Goal: Task Accomplishment & Management: Manage account settings

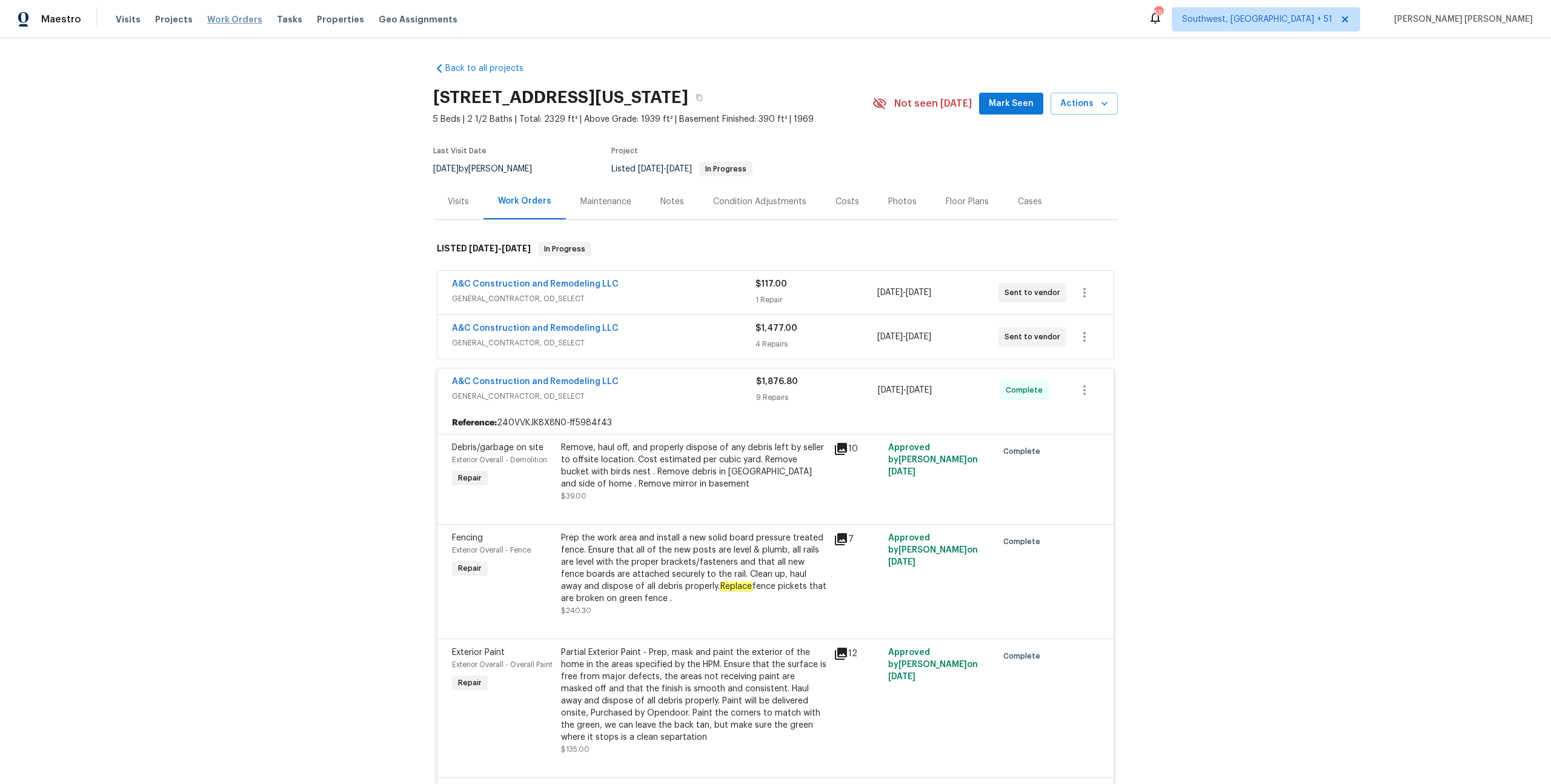
click at [228, 22] on span "Work Orders" at bounding box center [234, 19] width 55 height 12
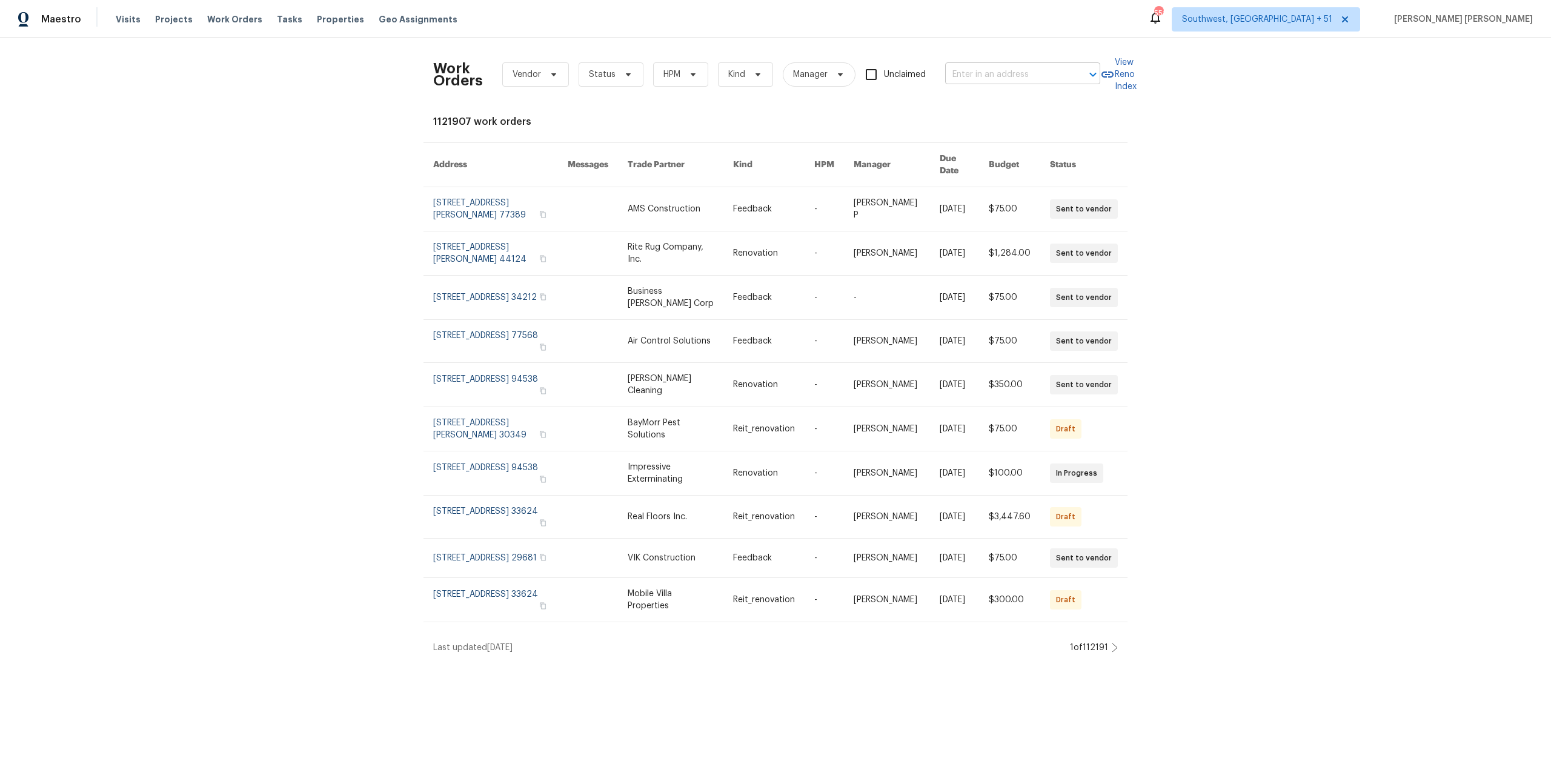
click at [1009, 74] on input "text" at bounding box center [1006, 74] width 121 height 19
paste input "[STREET_ADDRESS]"
type input "[STREET_ADDRESS]"
click at [1013, 102] on li "[STREET_ADDRESS]" at bounding box center [1024, 101] width 155 height 20
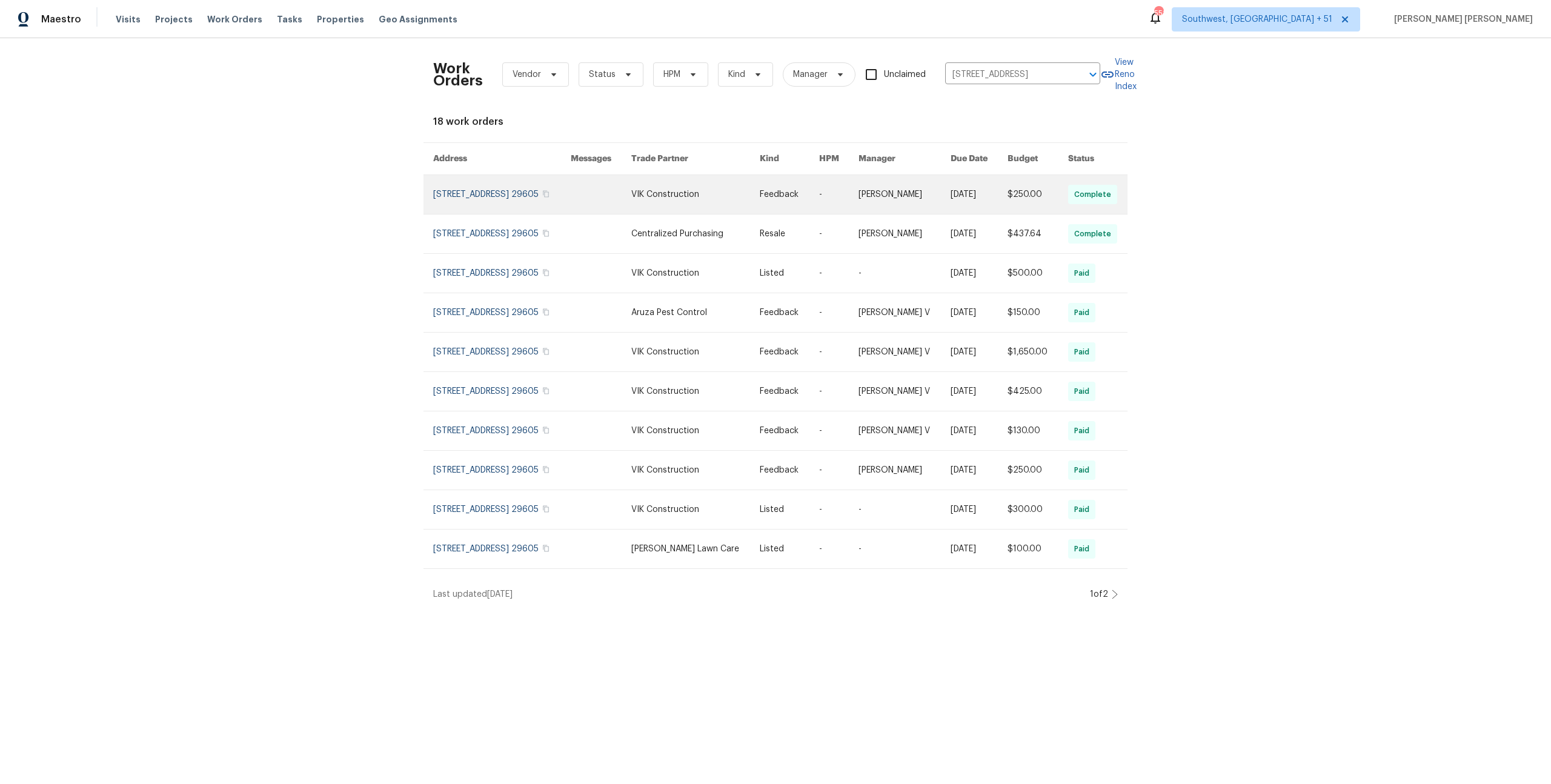
click at [968, 198] on link at bounding box center [979, 194] width 57 height 39
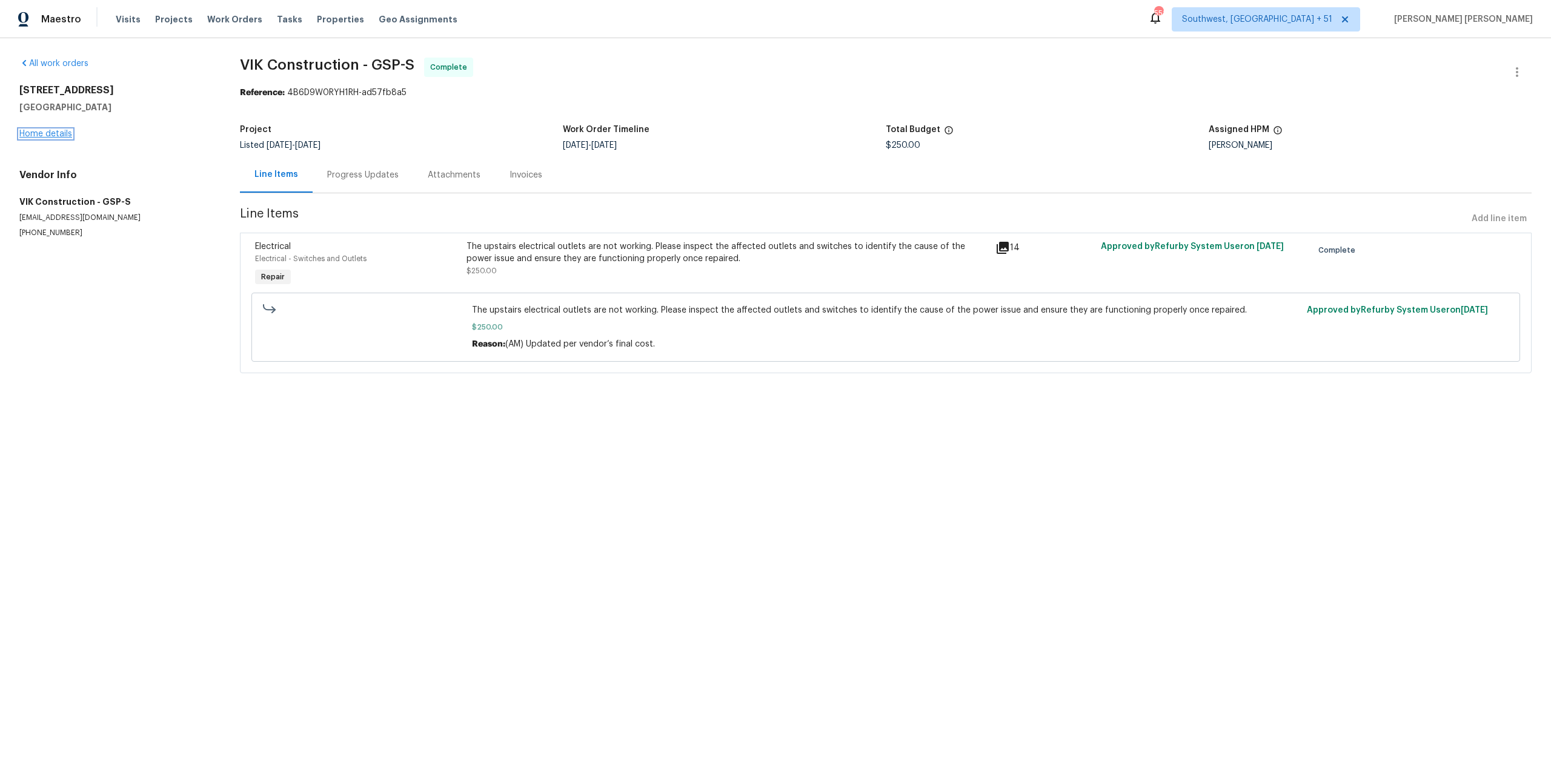
click at [40, 133] on link "Home details" at bounding box center [45, 133] width 53 height 8
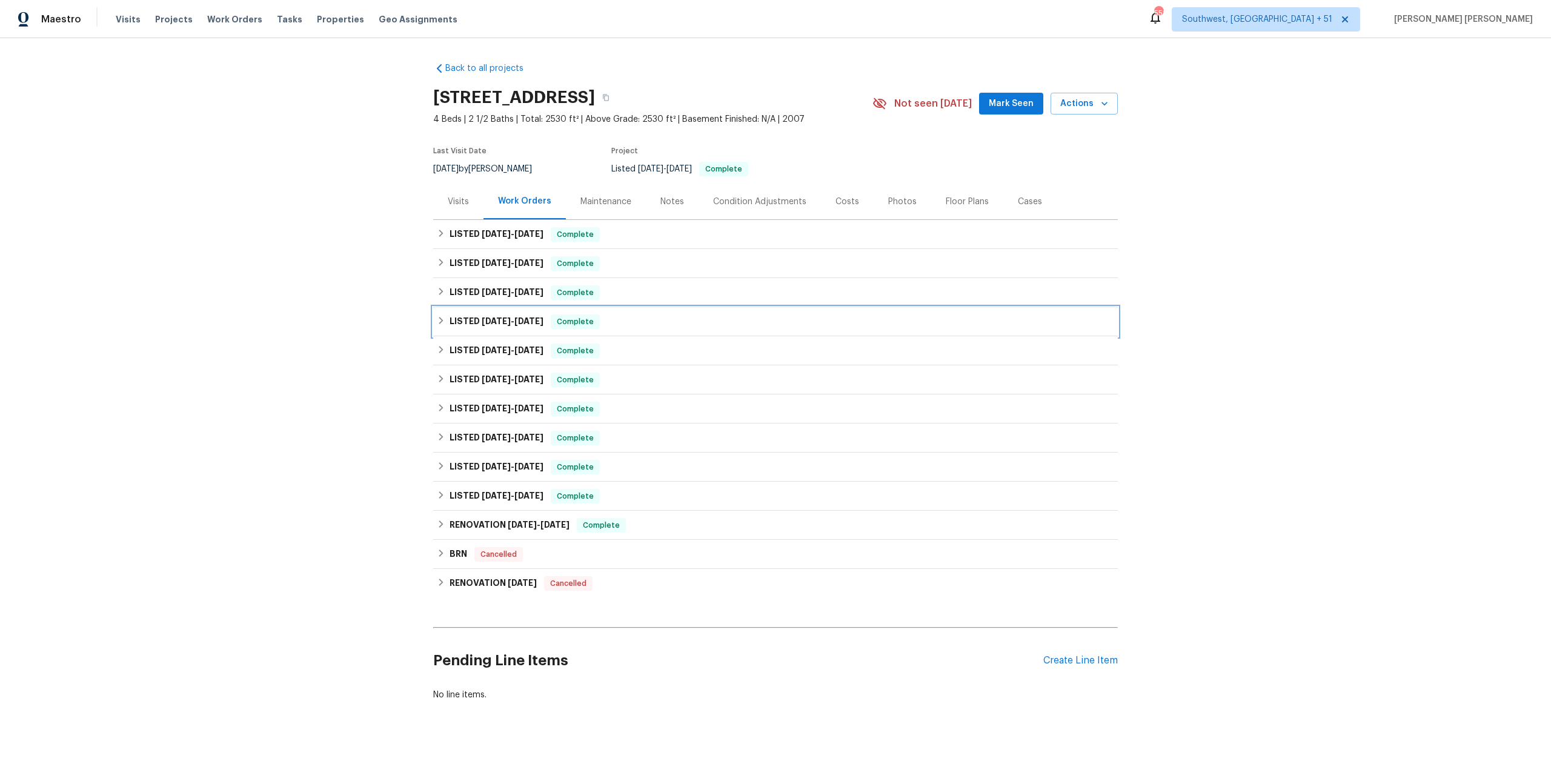
click at [543, 316] on h6 "LISTED [DATE] - [DATE]" at bounding box center [496, 322] width 94 height 15
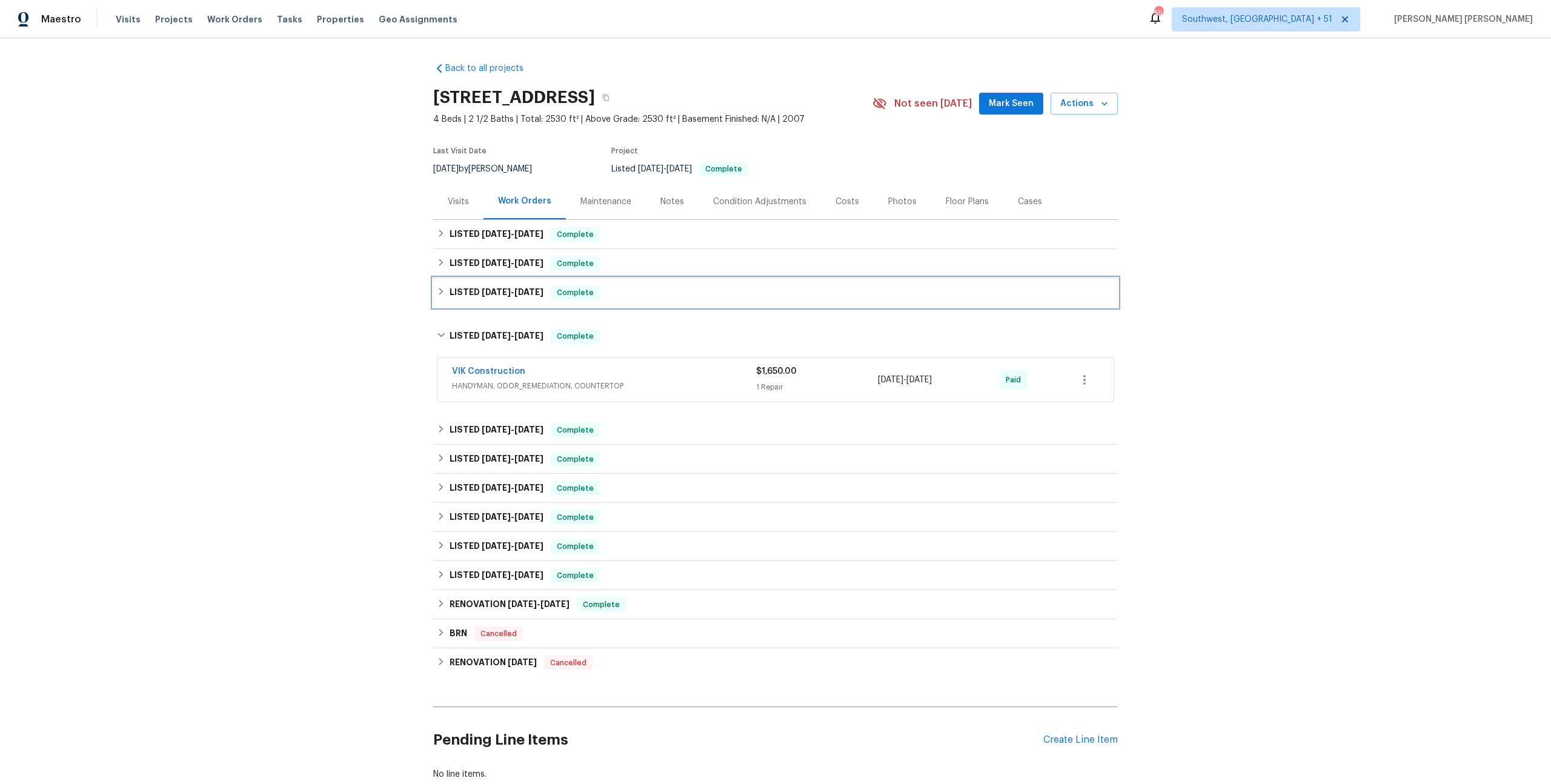
click at [566, 290] on span "Complete" at bounding box center [575, 292] width 47 height 12
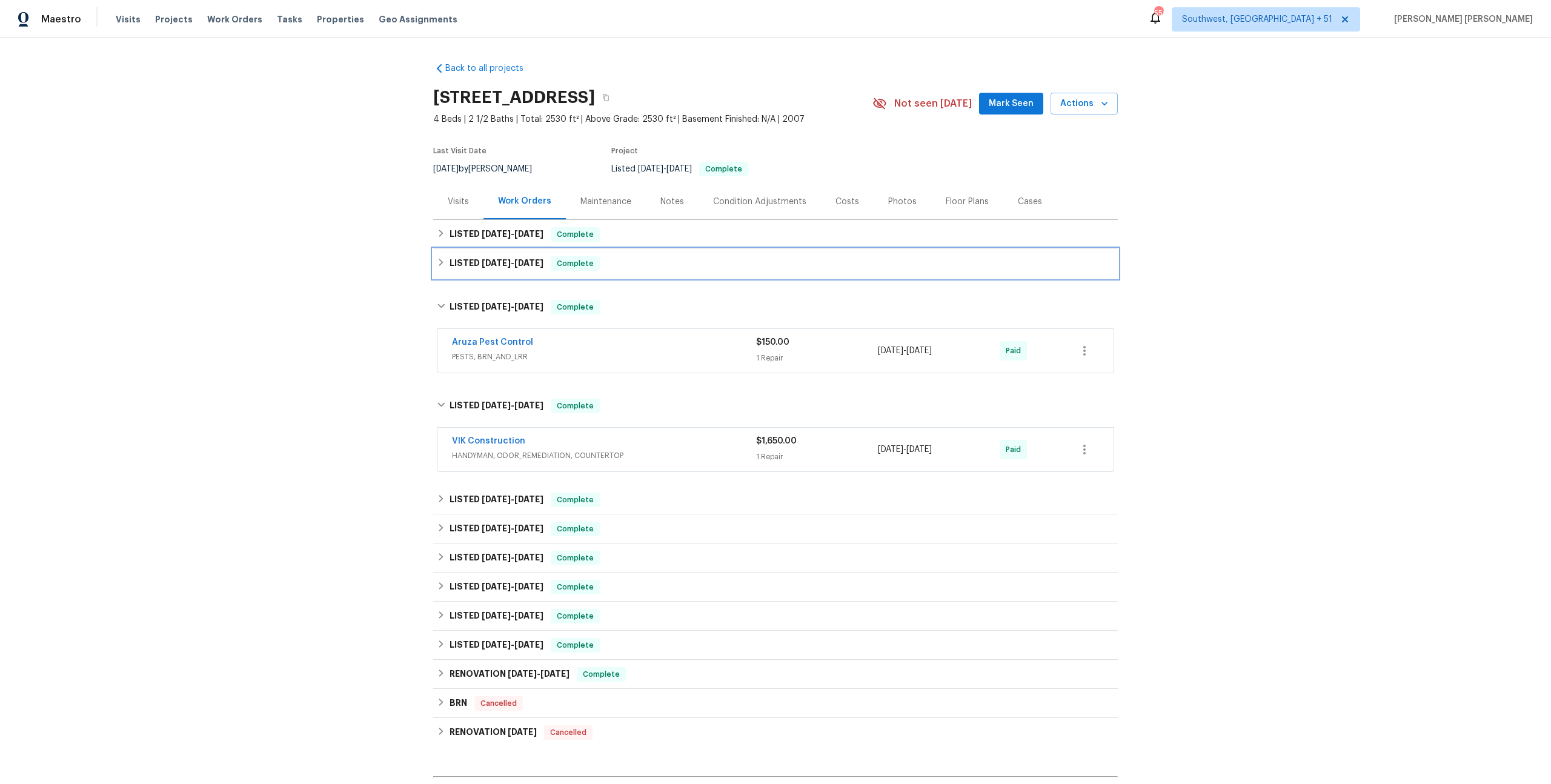
click at [591, 263] on span "Complete" at bounding box center [575, 263] width 47 height 12
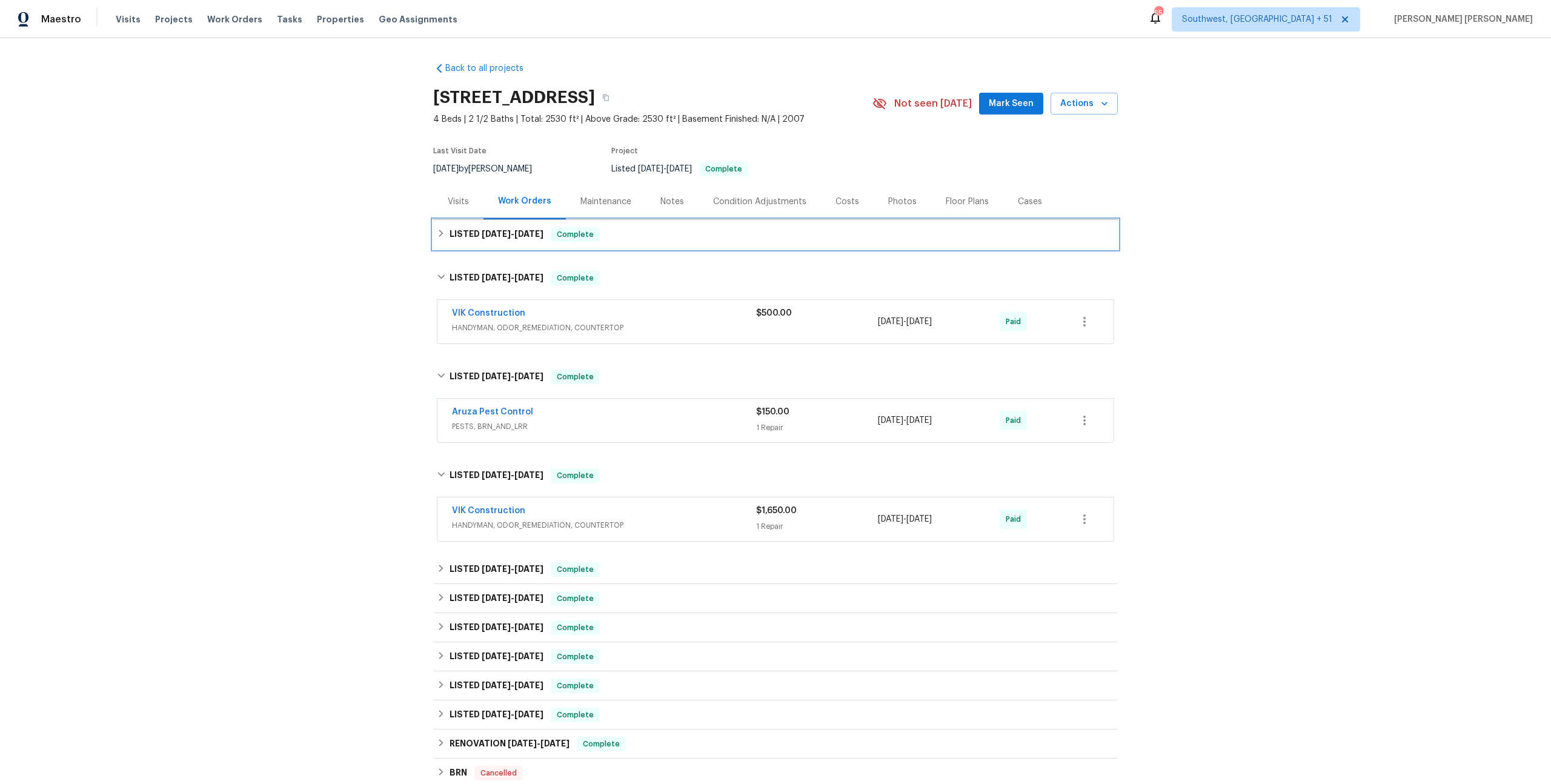
click at [616, 238] on div "LISTED [DATE] - [DATE] Complete" at bounding box center [776, 234] width 678 height 15
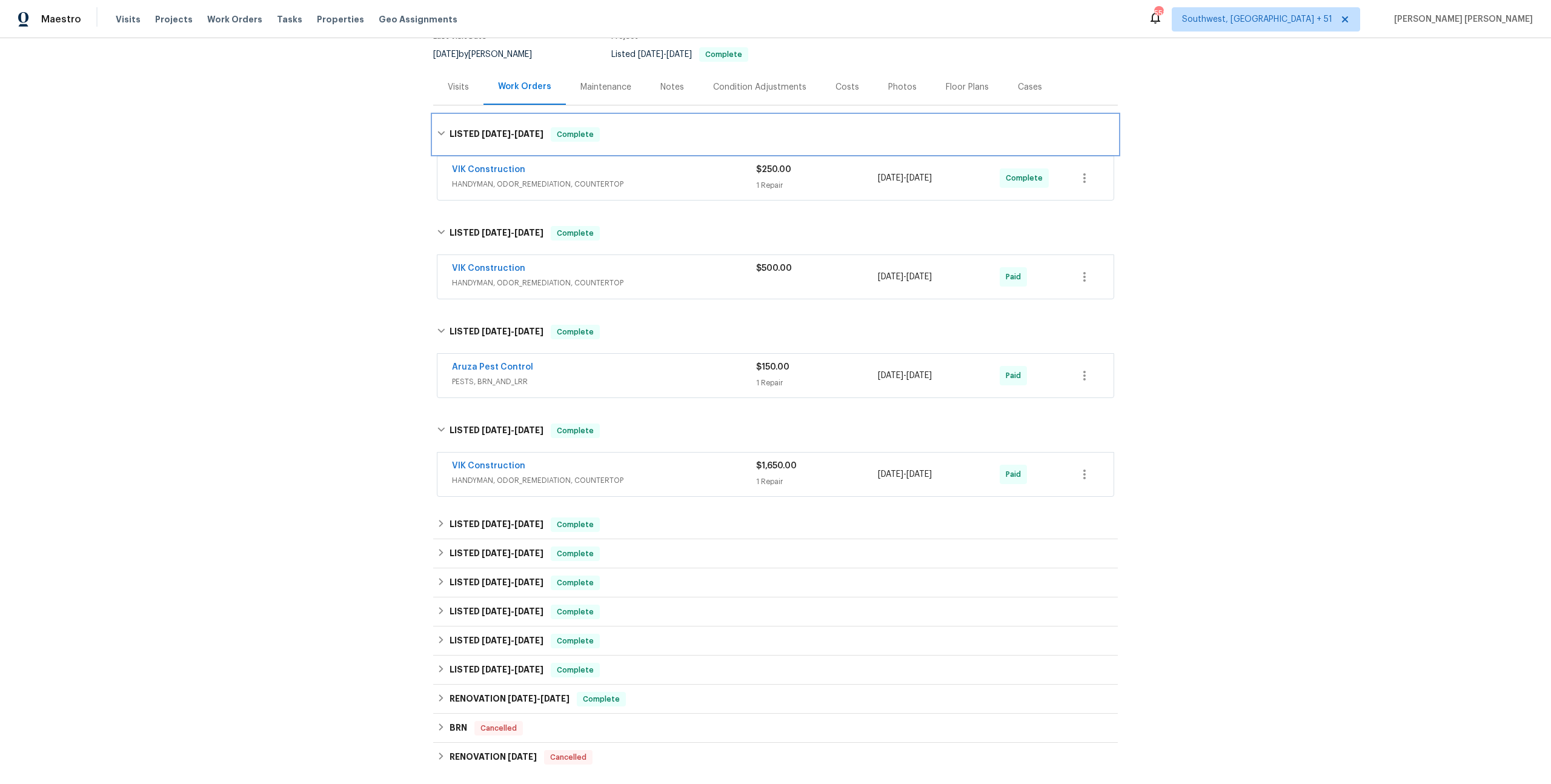
scroll to position [148, 0]
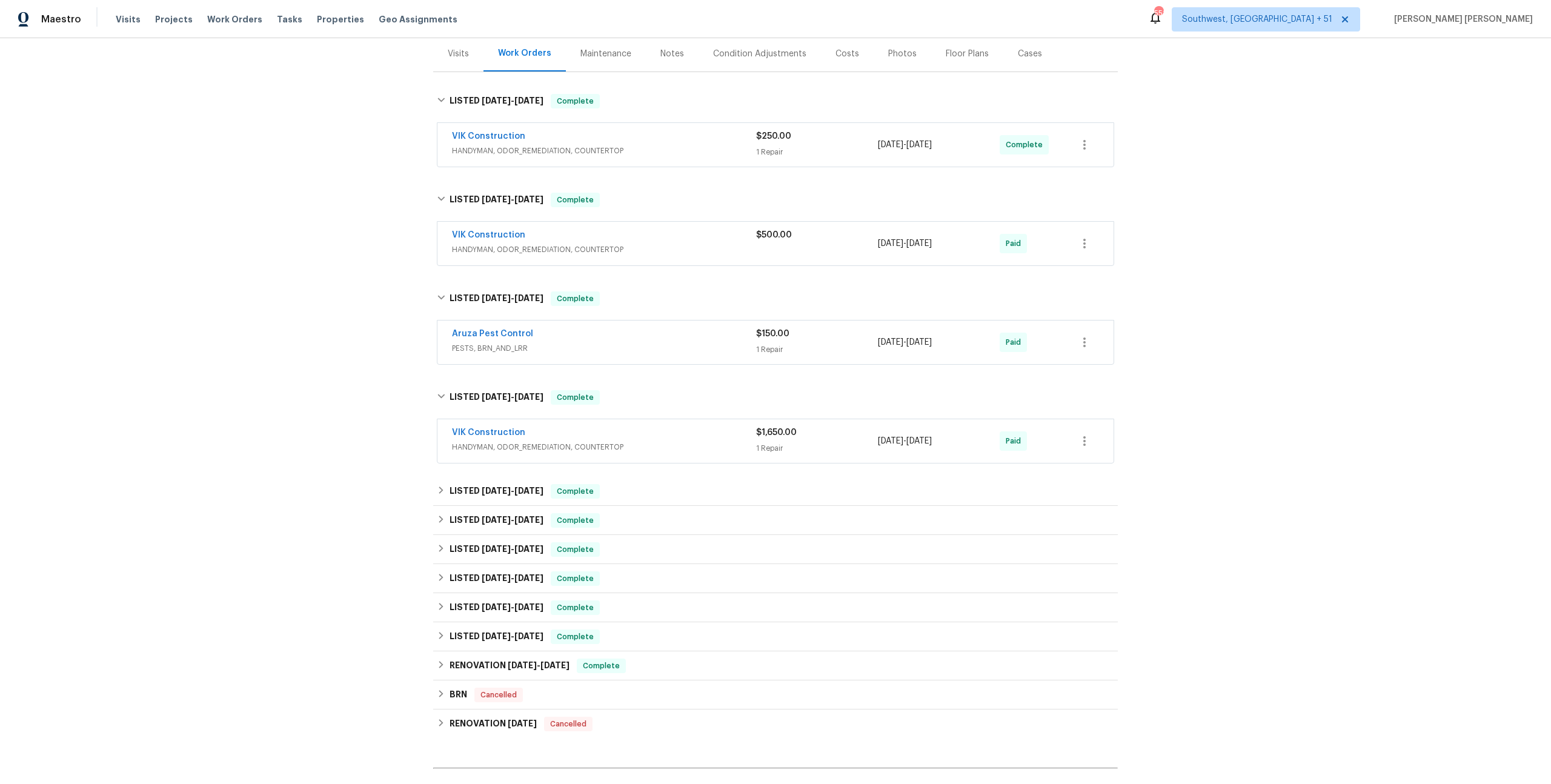
click at [692, 453] on span "HANDYMAN, ODOR_REMEDIATION, COUNTERTOP" at bounding box center [604, 447] width 304 height 12
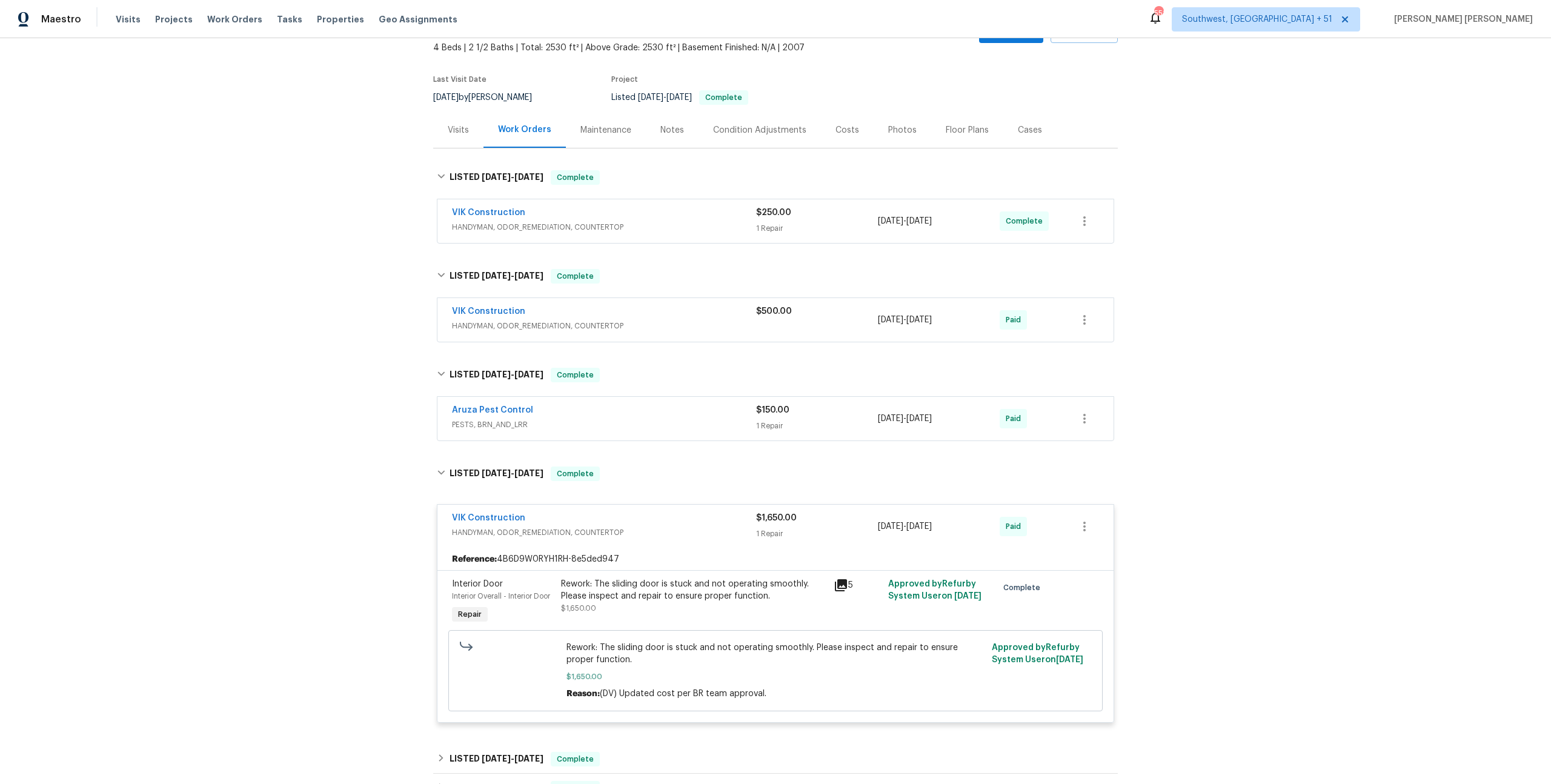
click at [703, 422] on span "PESTS, BRN_AND_LRR" at bounding box center [604, 425] width 304 height 12
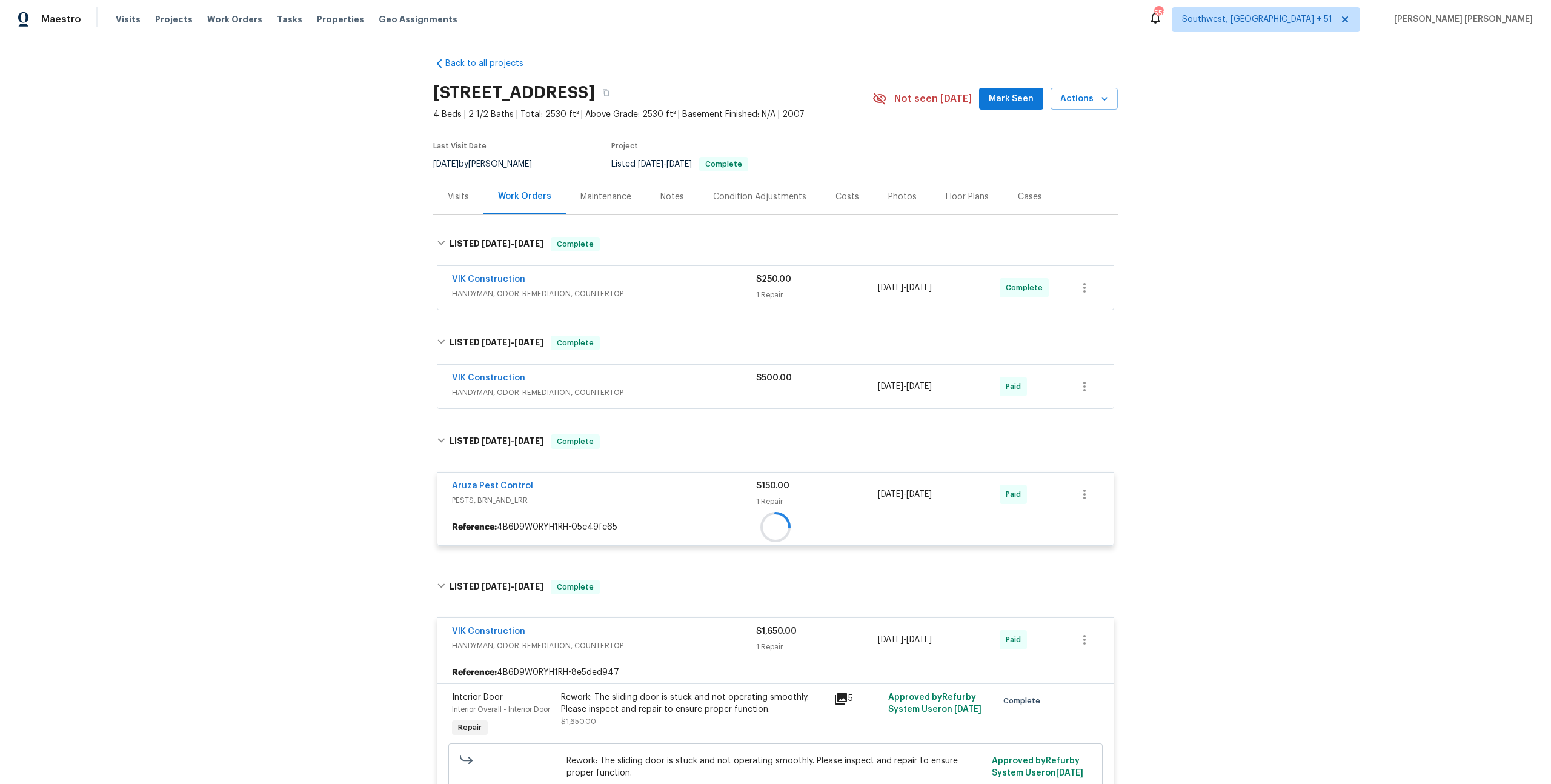
scroll to position [0, 0]
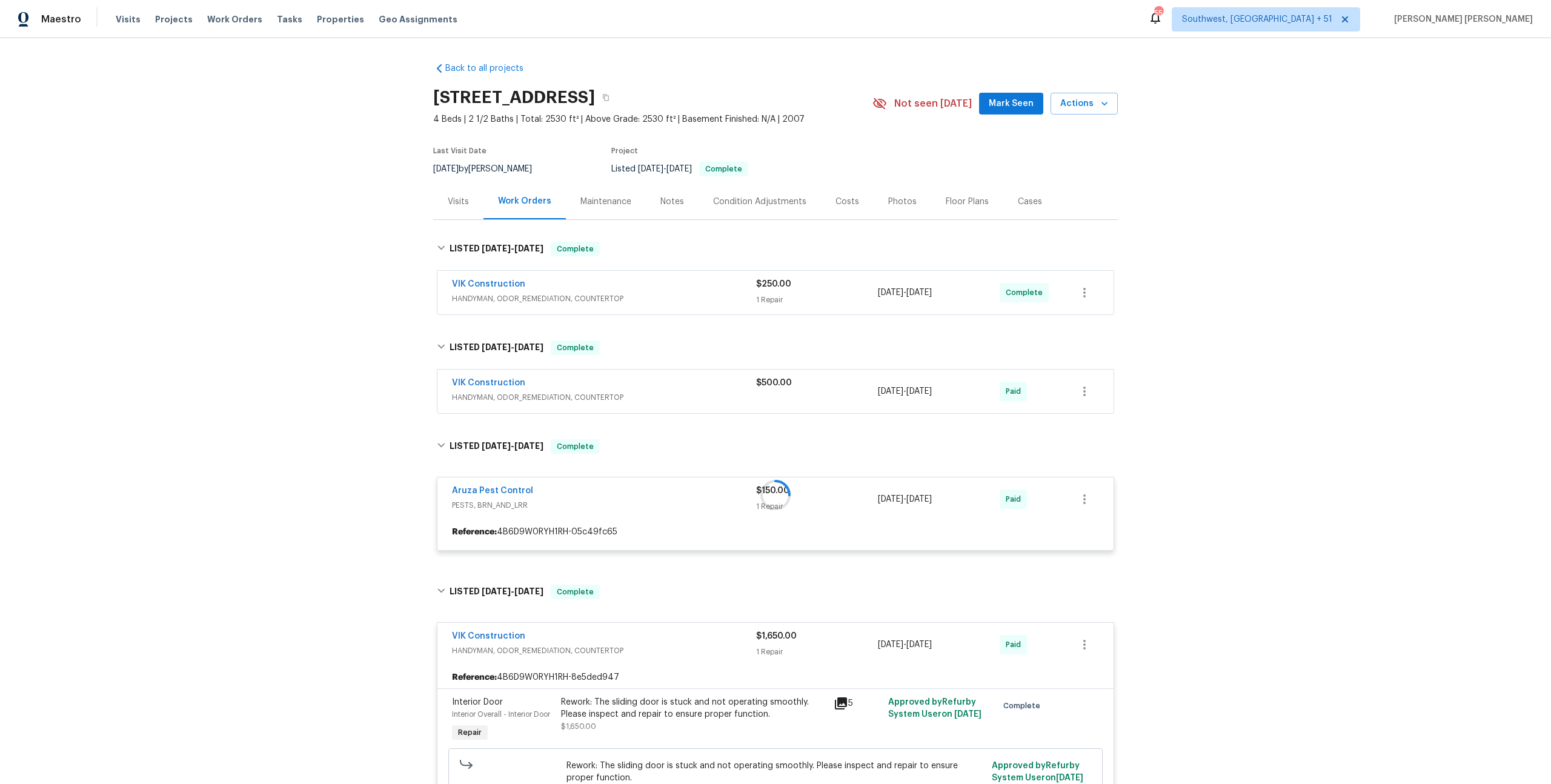
click at [726, 385] on div "VIK Construction" at bounding box center [604, 384] width 304 height 15
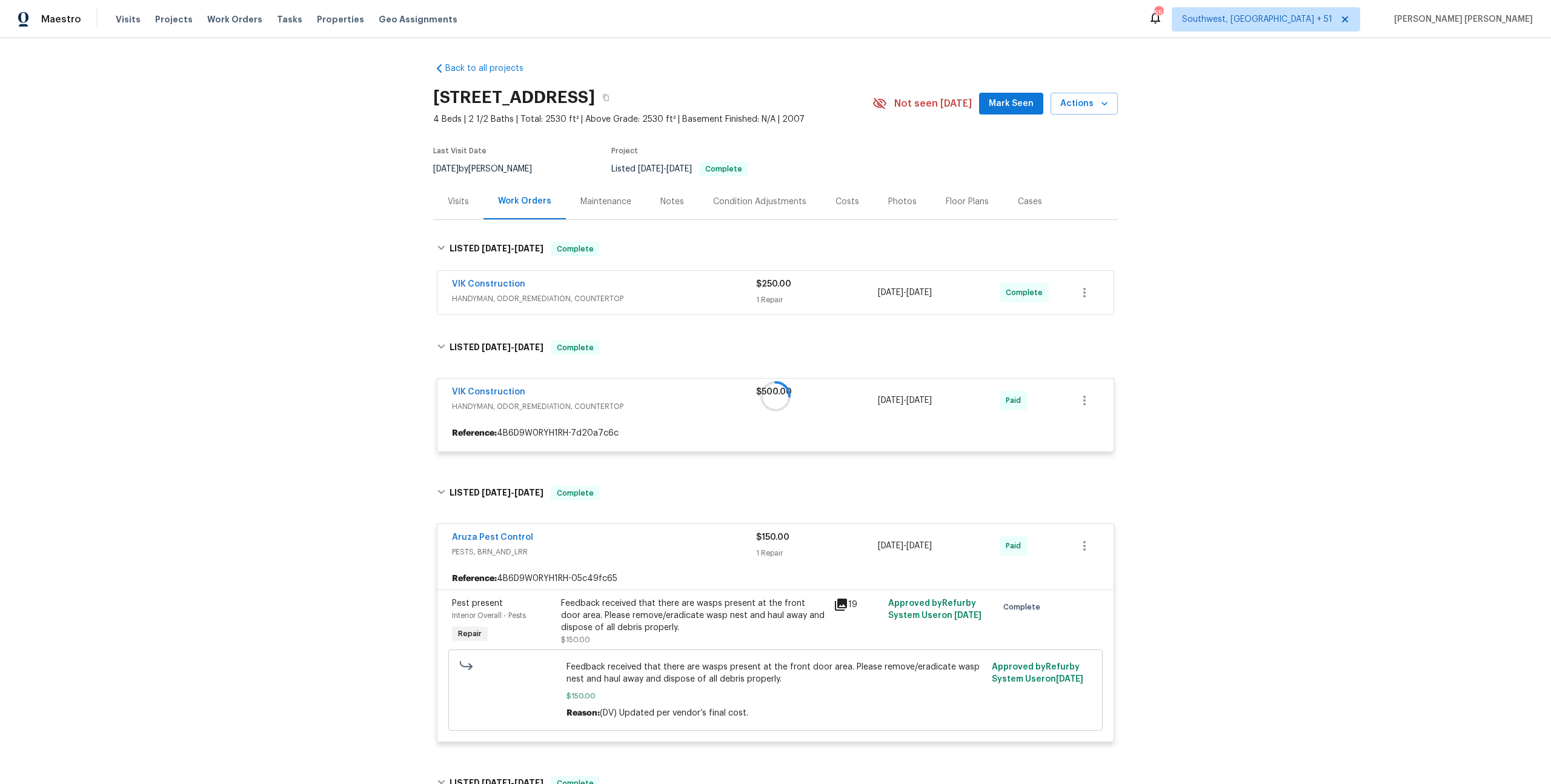
click at [730, 288] on div "VIK Construction" at bounding box center [604, 285] width 304 height 15
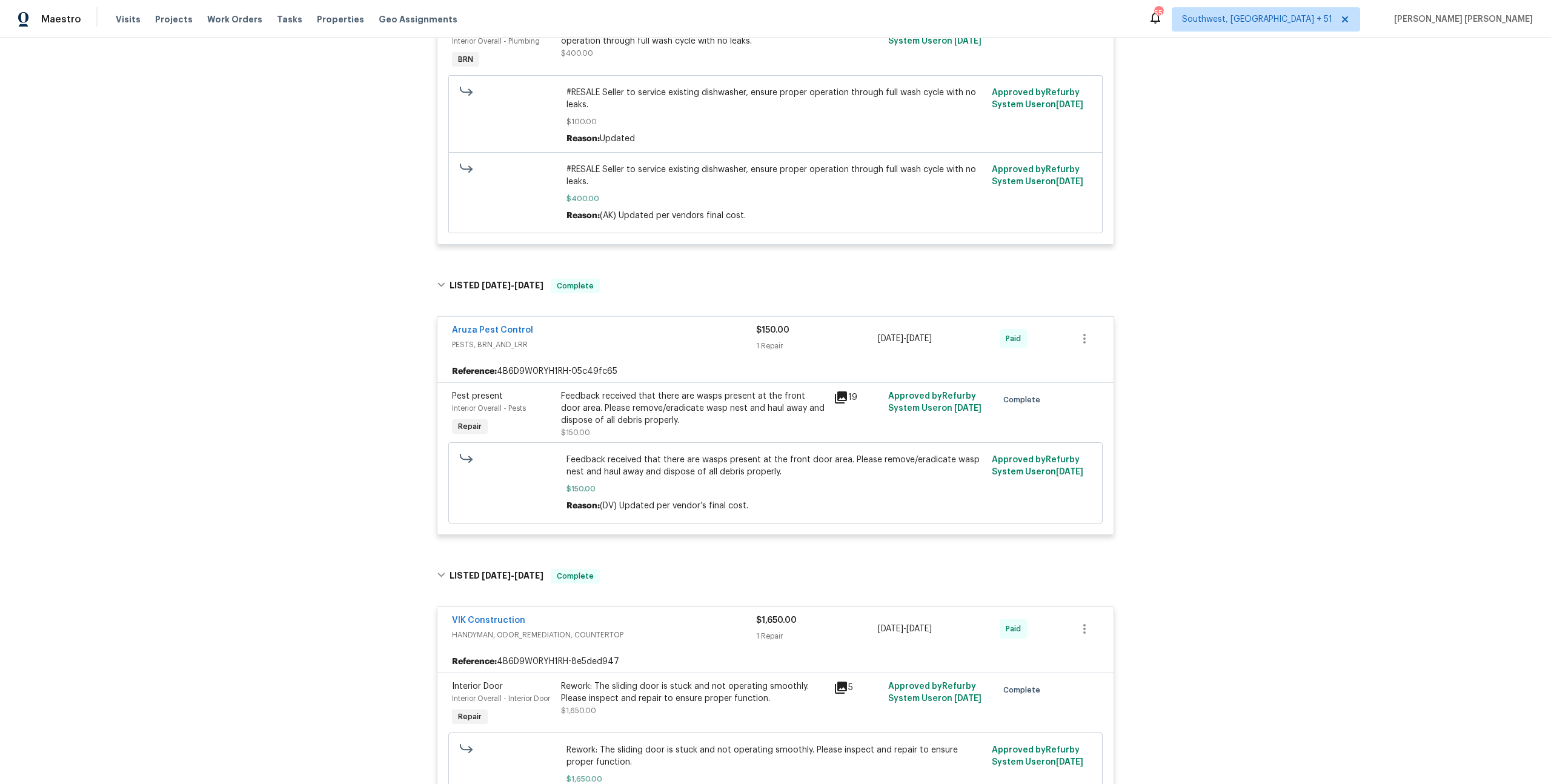
scroll to position [777, 0]
